Goal: Task Accomplishment & Management: Manage account settings

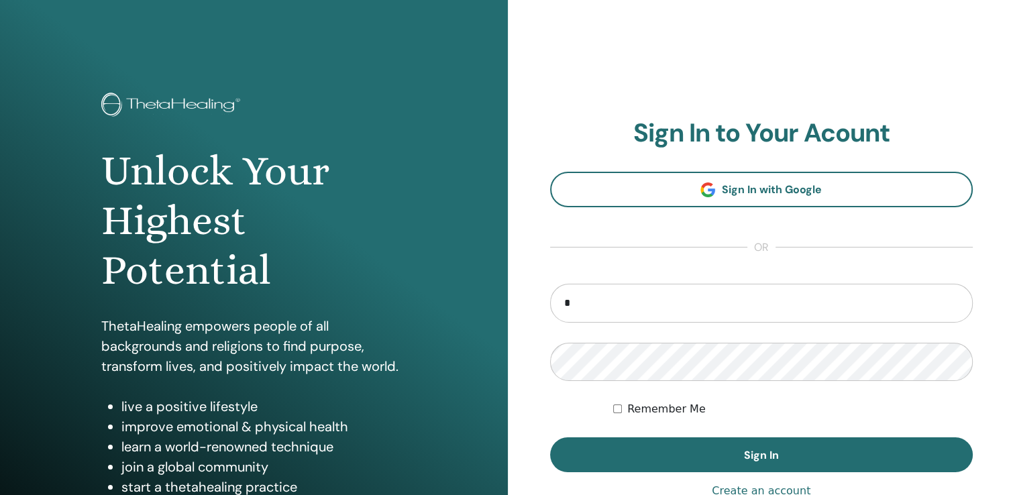
click at [730, 298] on input "*" at bounding box center [761, 303] width 423 height 39
type input "**********"
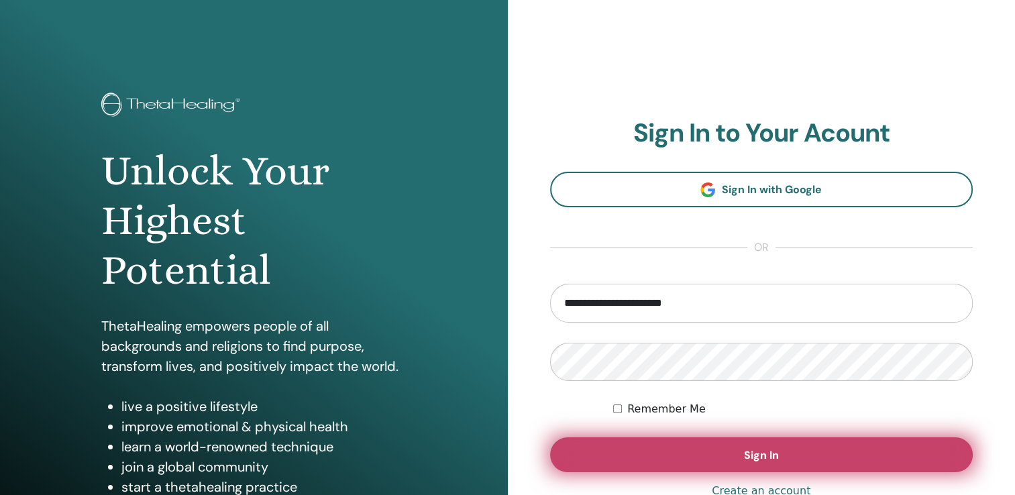
click at [733, 459] on button "Sign In" at bounding box center [761, 454] width 423 height 35
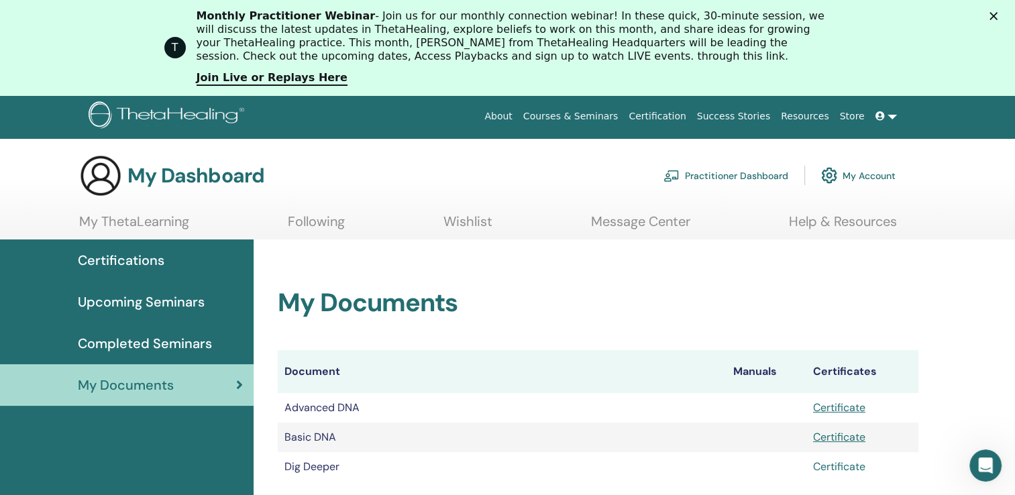
click at [829, 468] on link "Certificate" at bounding box center [839, 467] width 52 height 14
click at [602, 71] on div "Monthly Practitioner Webinar - Join us for our monthly connection webinar! In t…" at bounding box center [524, 47] width 655 height 85
click at [276, 79] on link "Join Live or Replays Here" at bounding box center [272, 78] width 151 height 15
click at [146, 310] on span "Upcoming Seminars" at bounding box center [141, 302] width 127 height 20
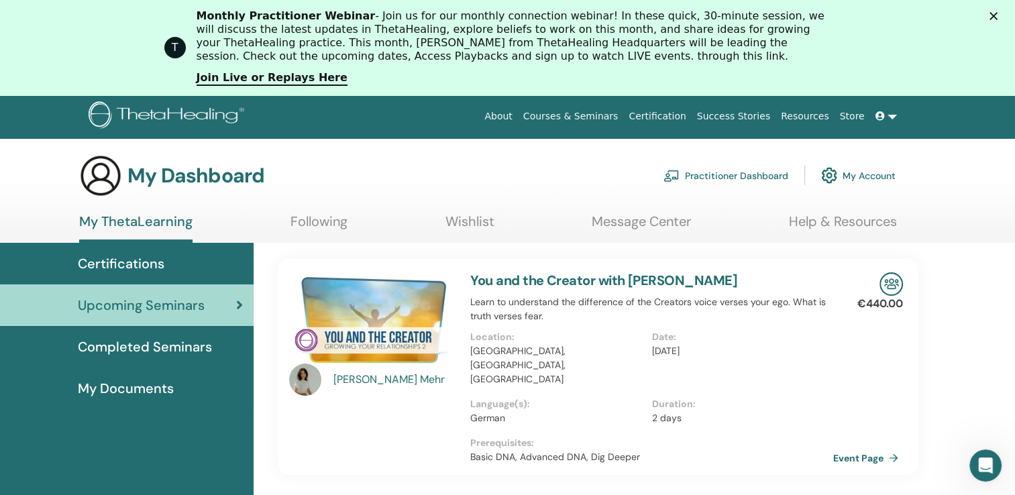
click at [116, 356] on link "Completed Seminars" at bounding box center [127, 347] width 254 height 42
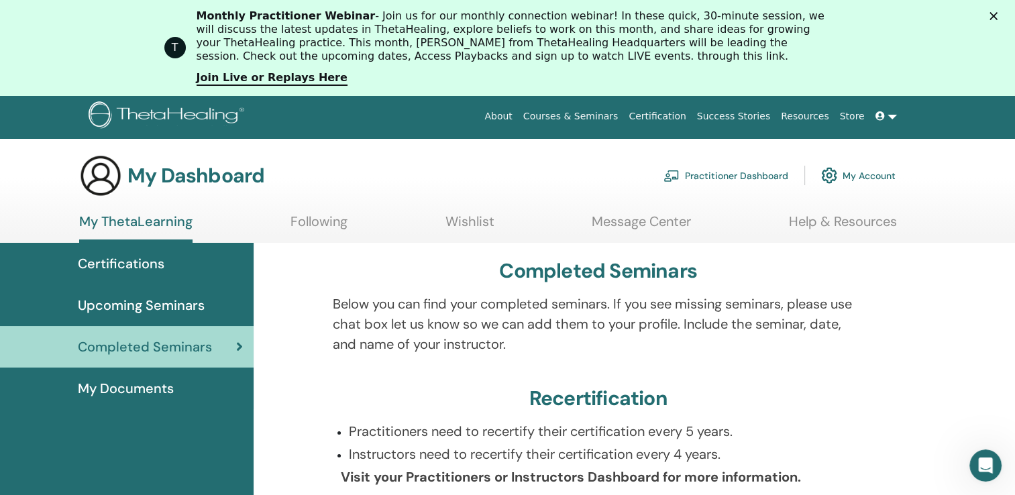
click at [892, 119] on link at bounding box center [886, 116] width 32 height 25
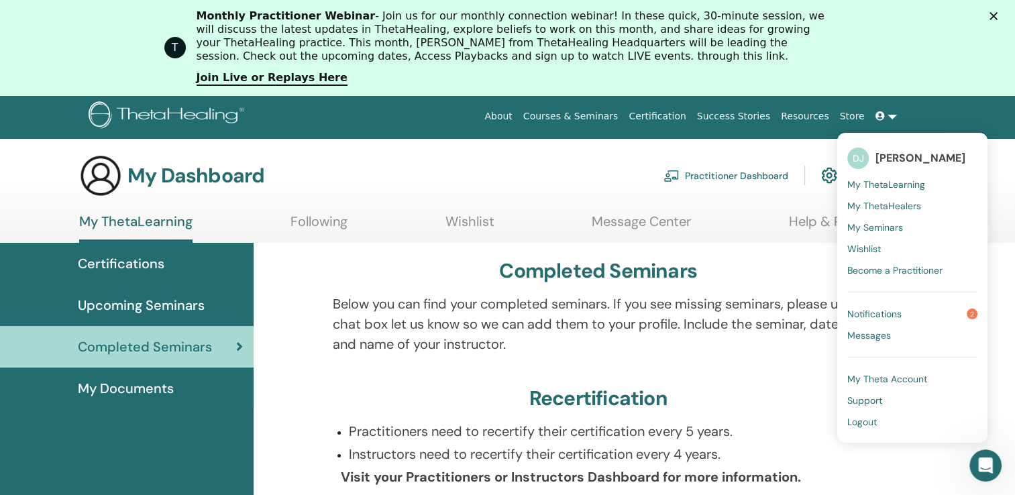
click at [867, 421] on span "Logout" at bounding box center [862, 422] width 30 height 12
